Goal: Task Accomplishment & Management: Manage account settings

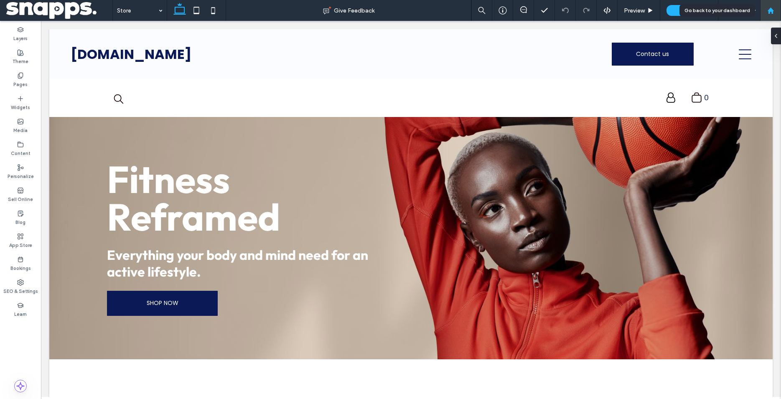
click at [779, 14] on div at bounding box center [771, 10] width 20 height 7
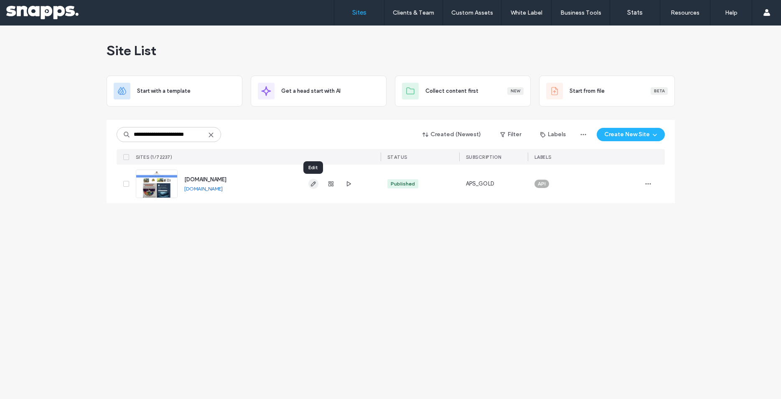
type input "**********"
click at [313, 183] on icon "button" at bounding box center [313, 184] width 7 height 7
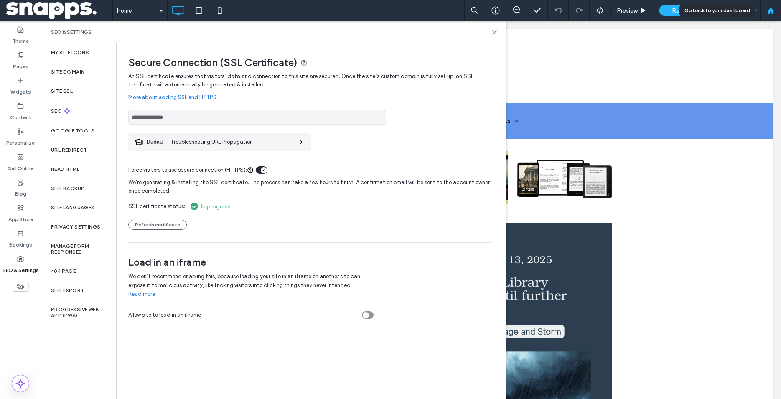
click at [774, 14] on icon at bounding box center [771, 10] width 7 height 7
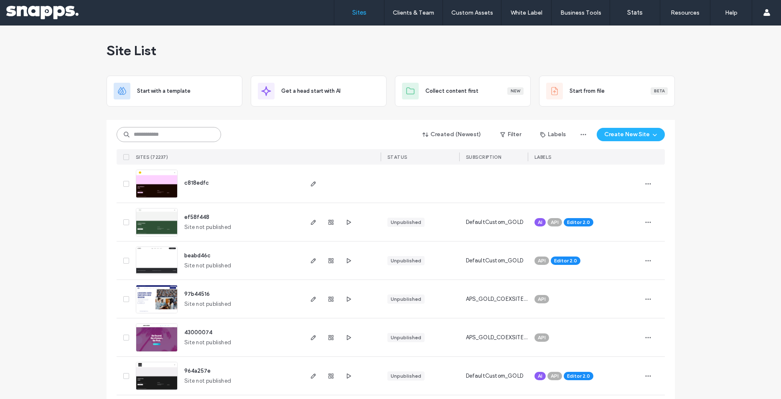
click at [176, 138] on input at bounding box center [169, 134] width 105 height 15
paste input "**********"
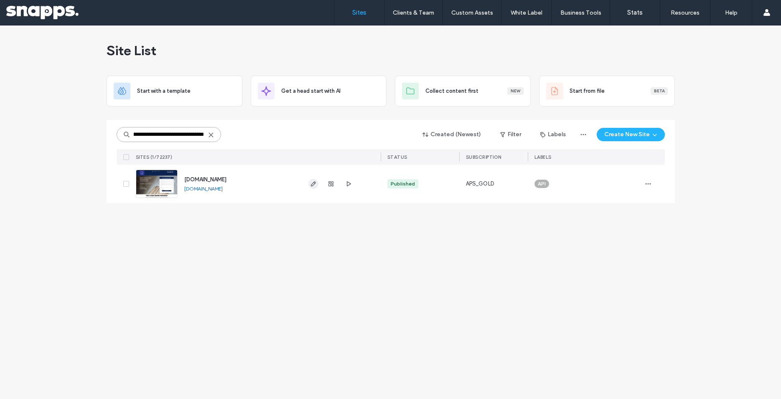
type input "**********"
click at [312, 184] on icon "button" at bounding box center [313, 184] width 7 height 7
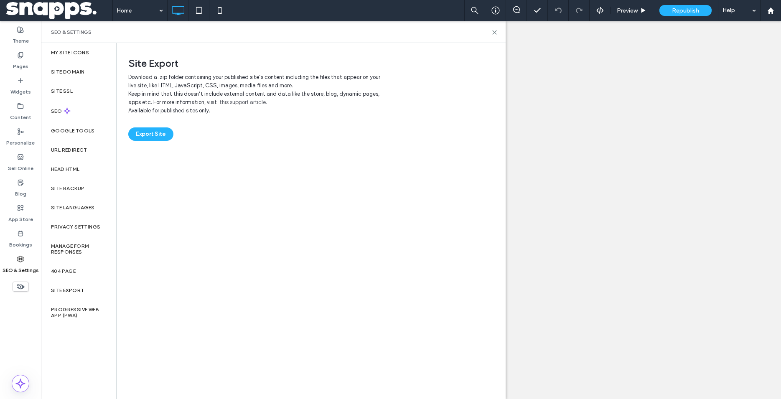
click at [15, 271] on label "SEO & Settings" at bounding box center [21, 269] width 36 height 12
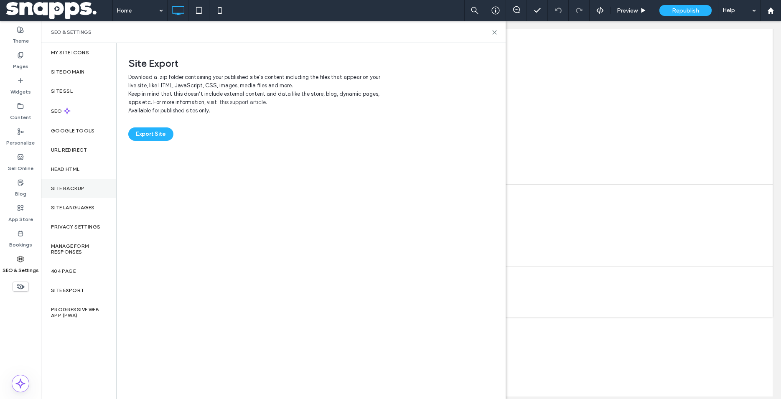
click at [77, 186] on label "Site Backup" at bounding box center [67, 189] width 33 height 6
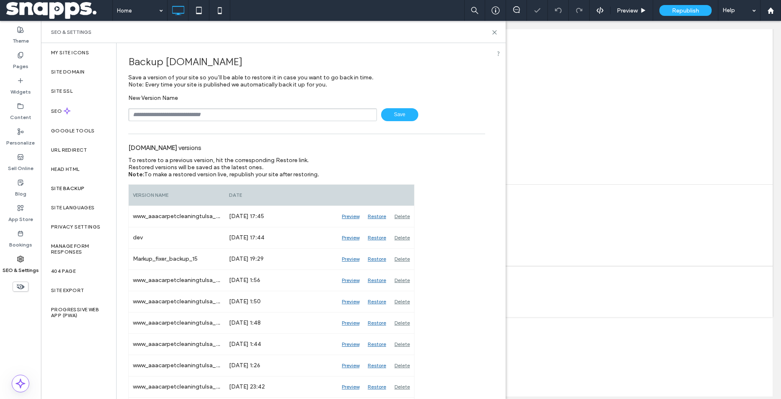
click at [213, 114] on input "text" at bounding box center [252, 114] width 249 height 13
type input "****"
click at [412, 117] on div "**** Save" at bounding box center [306, 114] width 357 height 13
click at [402, 118] on span "Save" at bounding box center [399, 114] width 37 height 13
click at [71, 166] on label "Head HTML" at bounding box center [65, 169] width 29 height 6
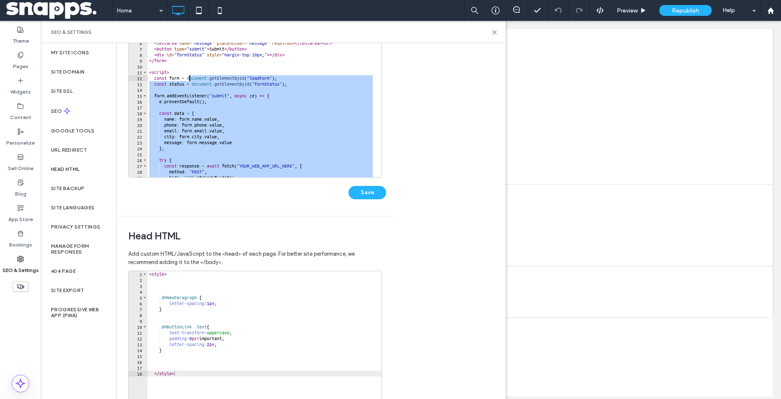
drag, startPoint x: 199, startPoint y: 167, endPoint x: 188, endPoint y: 80, distance: 87.2
click at [188, 80] on div "< form id = "leadForm" > < input type = "text" name = "name" placeholder = "Nam…" at bounding box center [261, 100] width 227 height 178
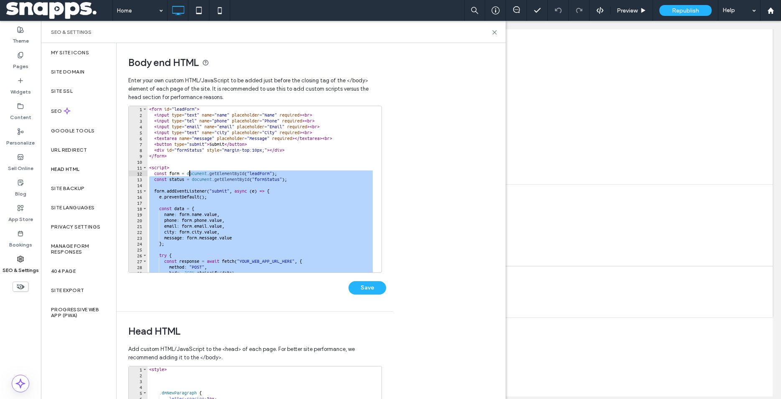
scroll to position [48, 0]
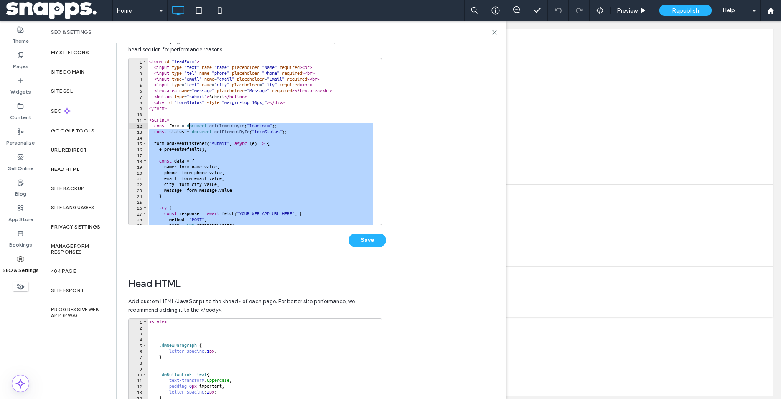
click at [240, 170] on div "< form id = "leadForm" > < input type = "text" name = "name" placeholder = "Nam…" at bounding box center [261, 142] width 227 height 166
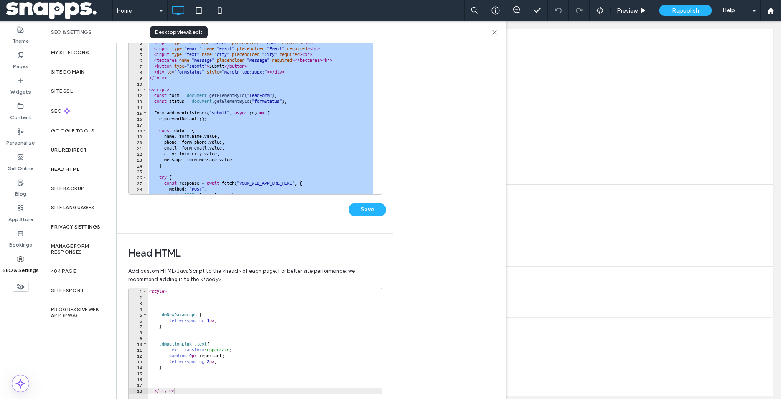
scroll to position [0, 0]
drag, startPoint x: 180, startPoint y: 192, endPoint x: 196, endPoint y: -28, distance: 220.5
type textarea "**********"
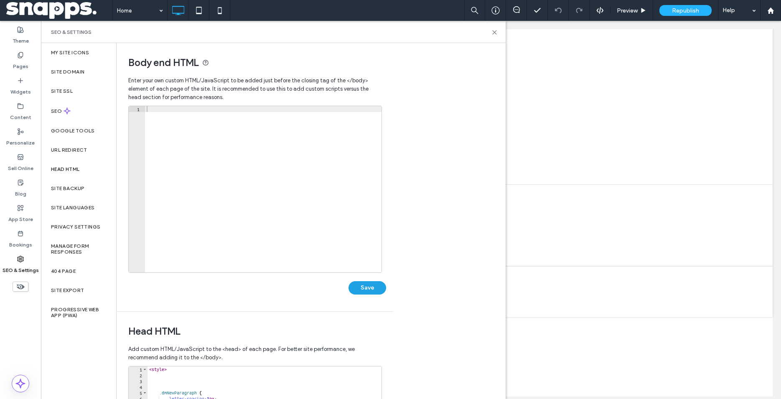
click at [369, 285] on button "Save" at bounding box center [368, 287] width 38 height 13
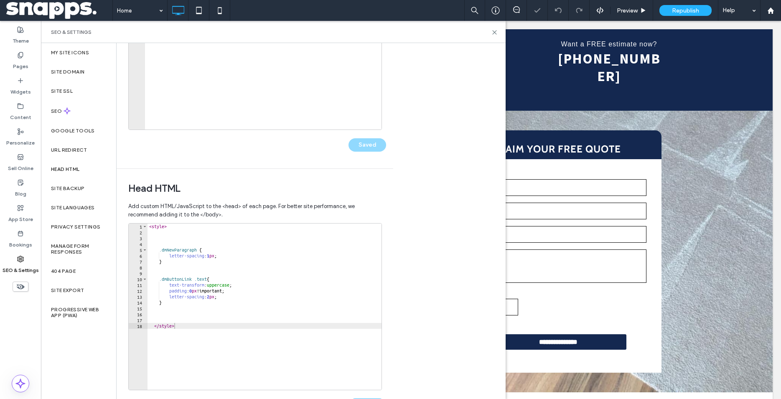
scroll to position [174, 0]
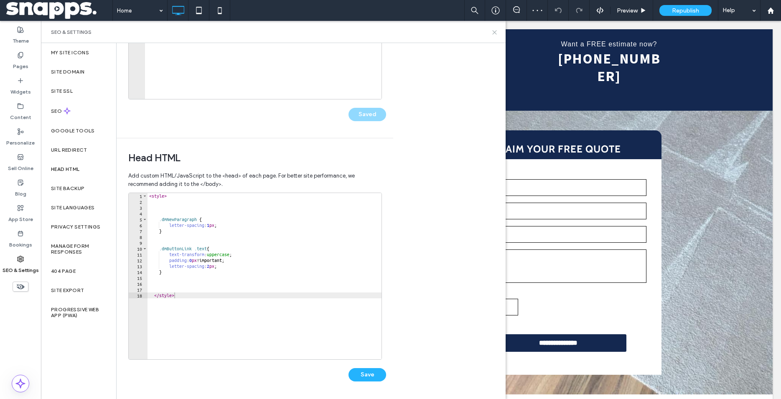
click at [495, 31] on icon at bounding box center [495, 32] width 6 height 6
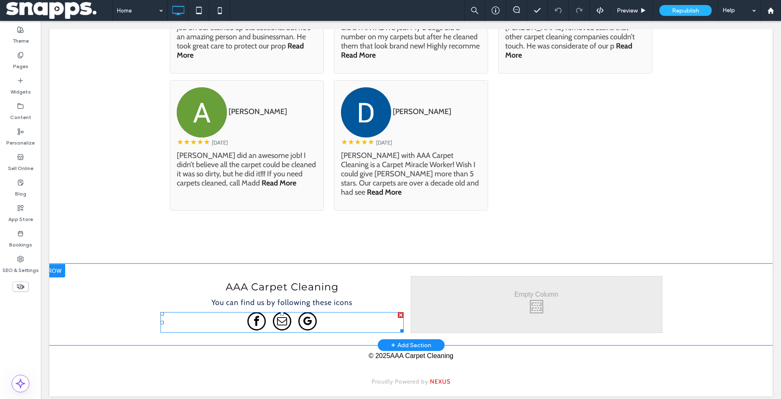
scroll to position [6, 0]
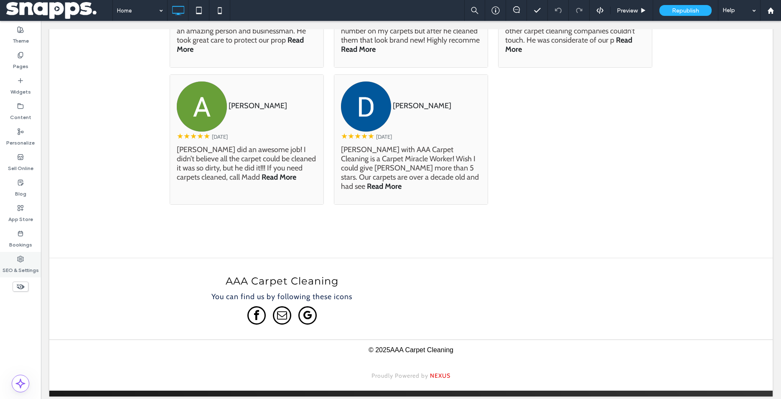
click at [26, 263] on label "SEO & Settings" at bounding box center [21, 269] width 36 height 12
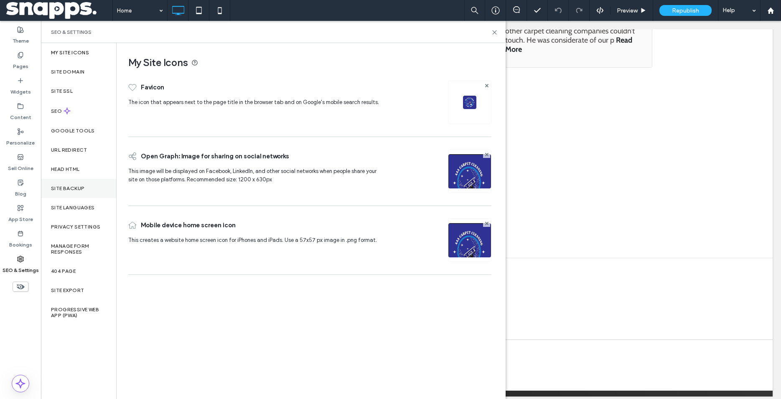
click at [75, 186] on label "Site Backup" at bounding box center [67, 189] width 33 height 6
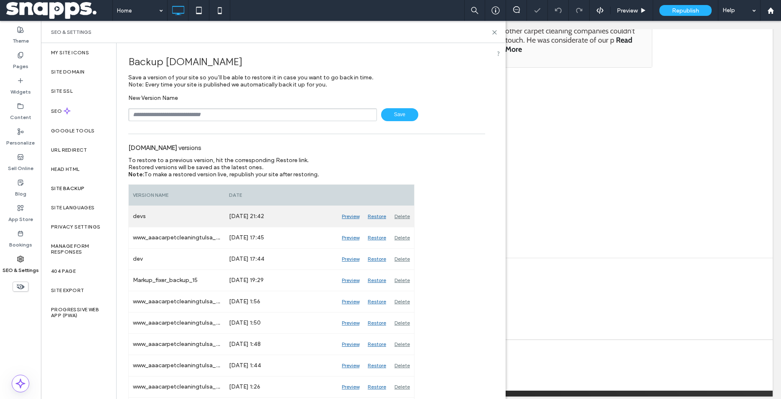
click at [376, 216] on div "Restore" at bounding box center [377, 216] width 27 height 21
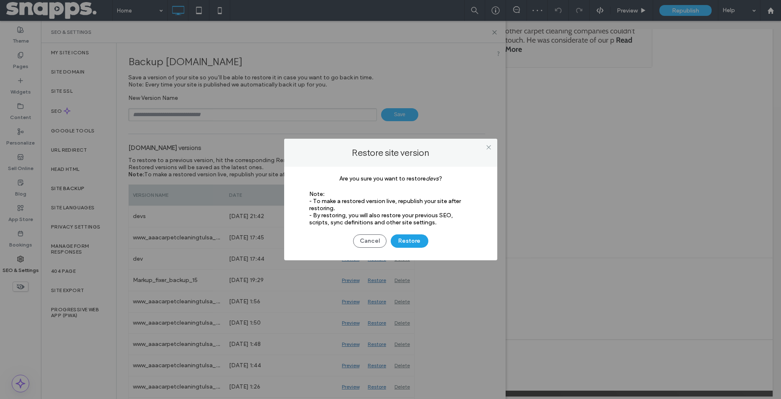
click at [409, 239] on button "Restore" at bounding box center [410, 241] width 38 height 13
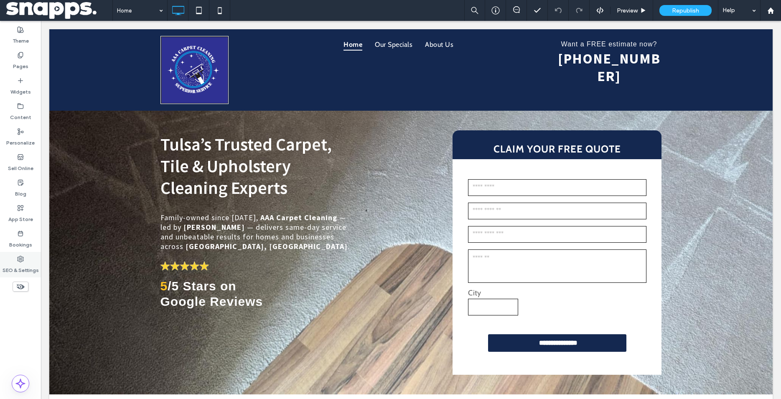
click at [28, 273] on label "SEO & Settings" at bounding box center [21, 269] width 36 height 12
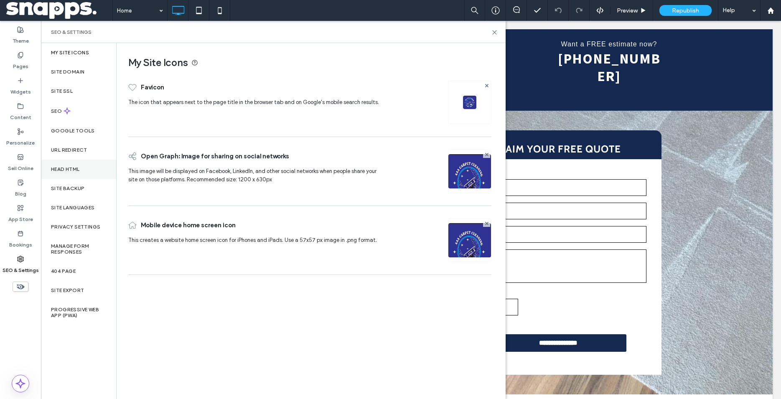
click at [71, 169] on label "Head HTML" at bounding box center [65, 169] width 29 height 6
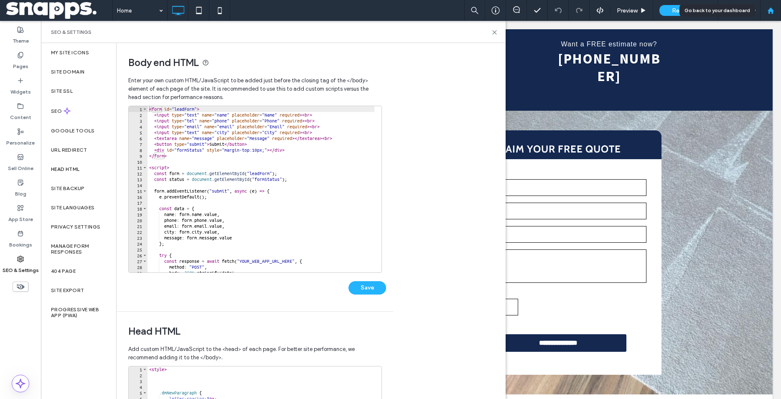
click at [777, 5] on div at bounding box center [771, 10] width 21 height 21
